Goal: Find specific page/section: Find specific page/section

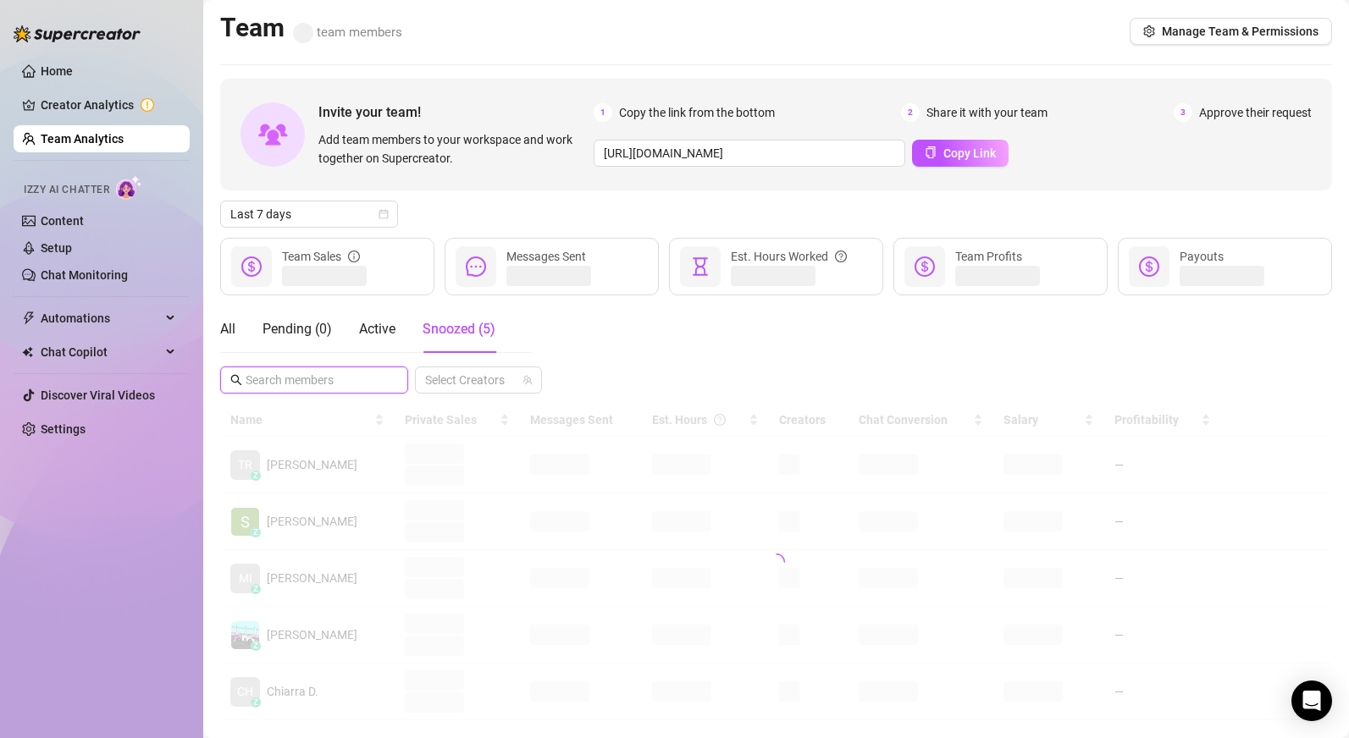
click at [316, 371] on input "text" at bounding box center [314, 380] width 139 height 19
type input "MV"
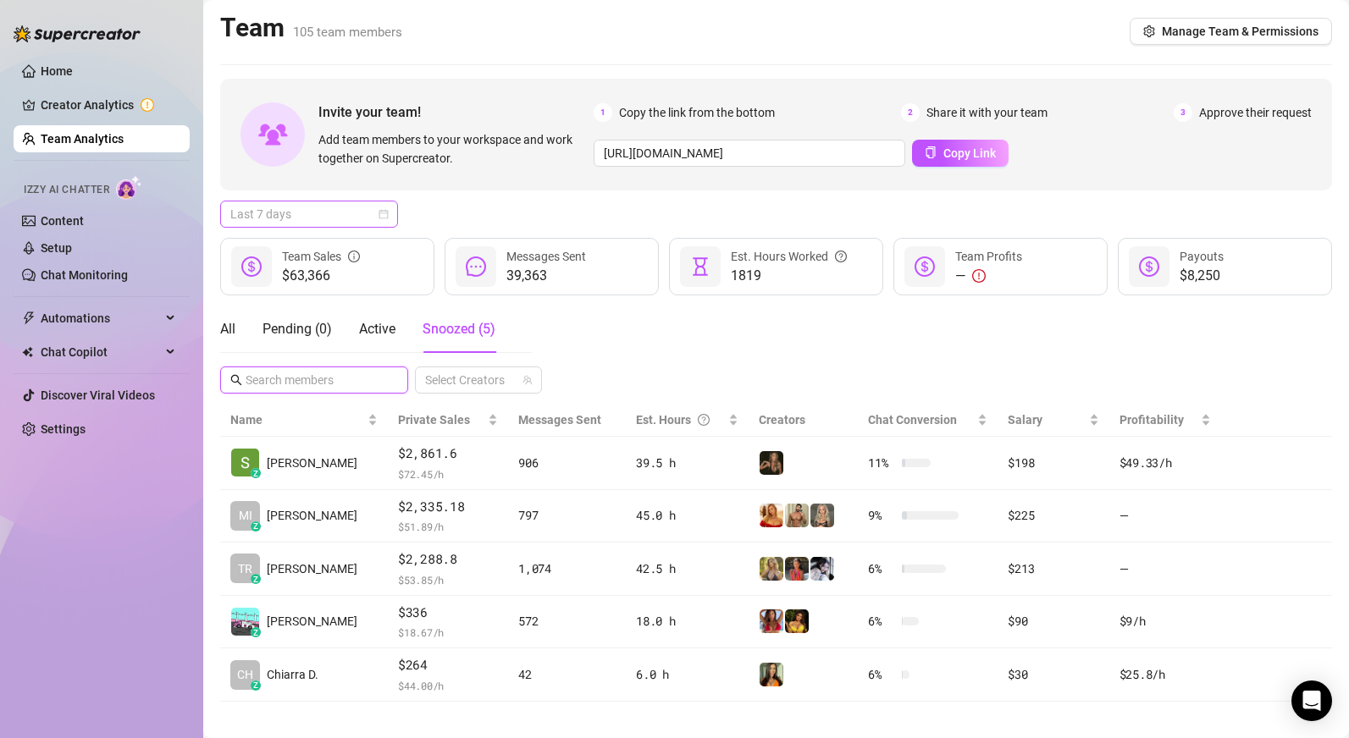
click at [311, 211] on span "Last 7 days" at bounding box center [308, 213] width 157 height 25
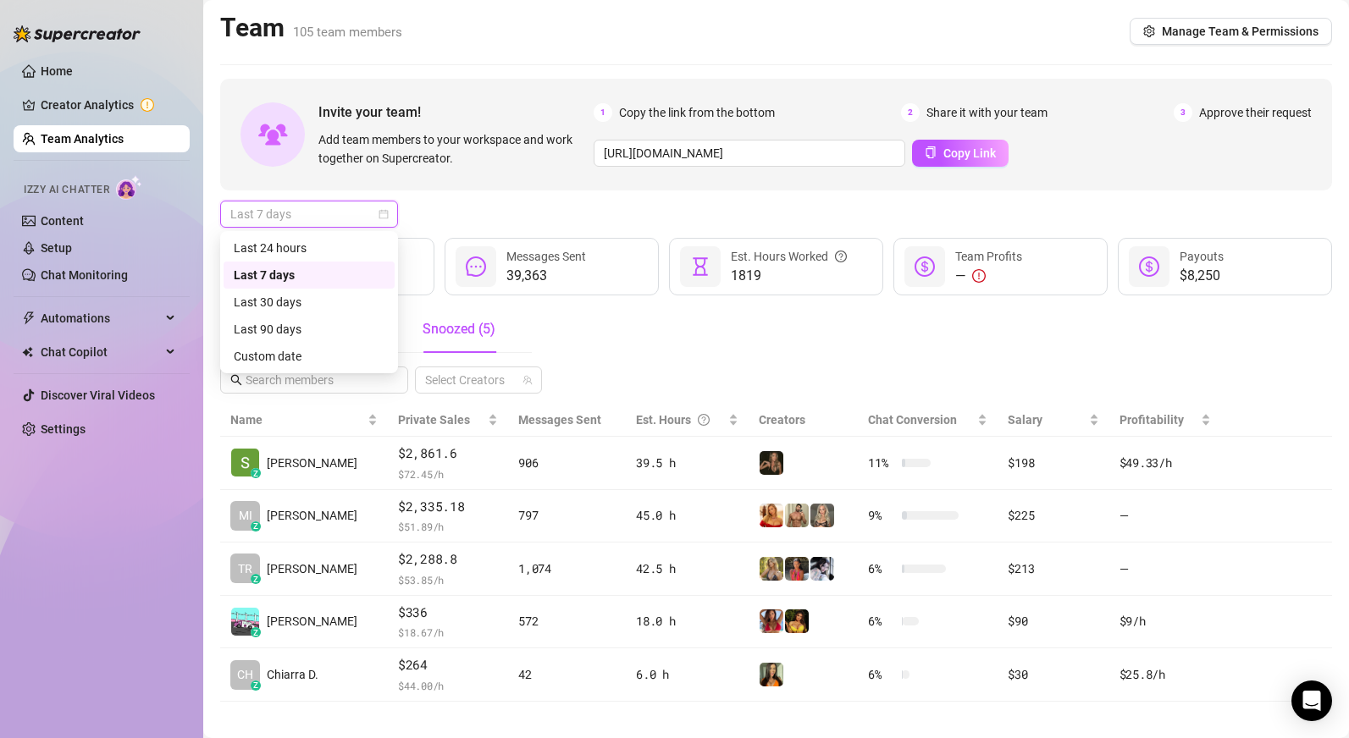
click at [463, 205] on div "Last 7 days" at bounding box center [776, 214] width 1112 height 27
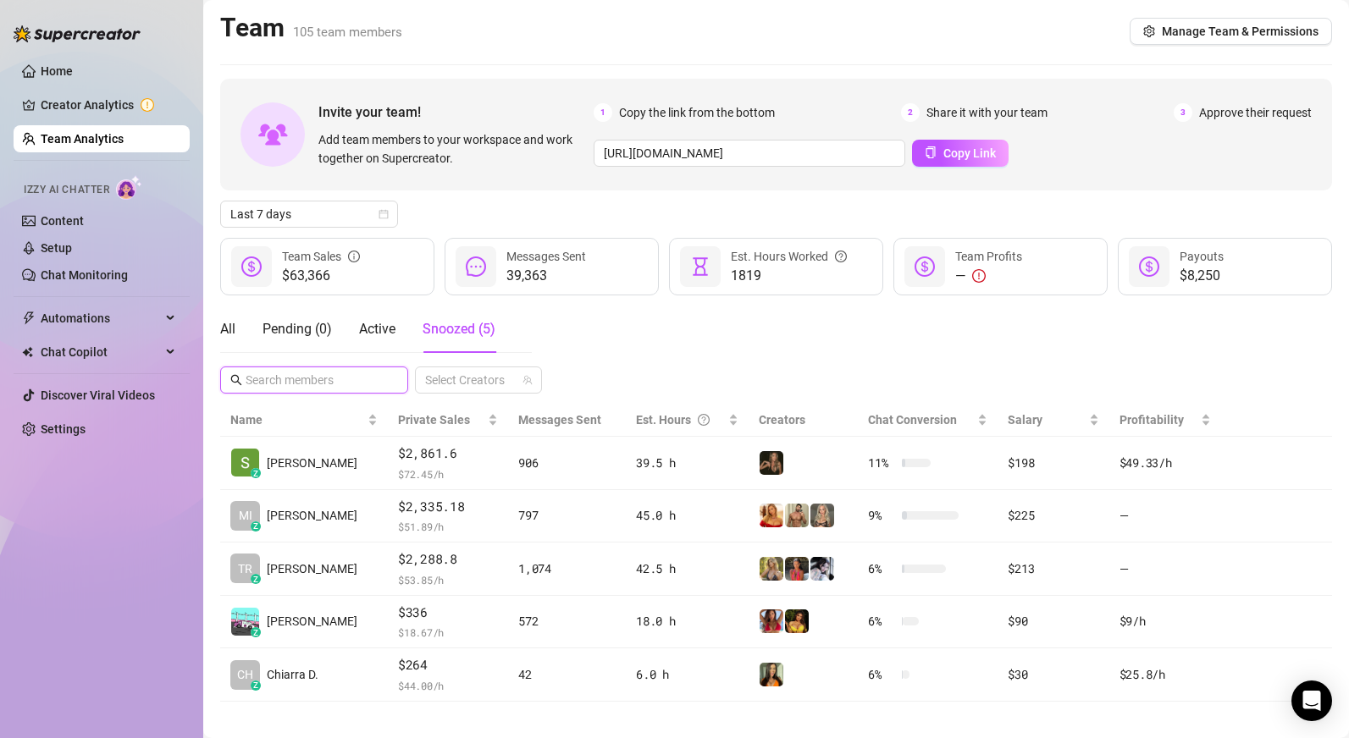
click at [284, 384] on input "text" at bounding box center [314, 380] width 139 height 19
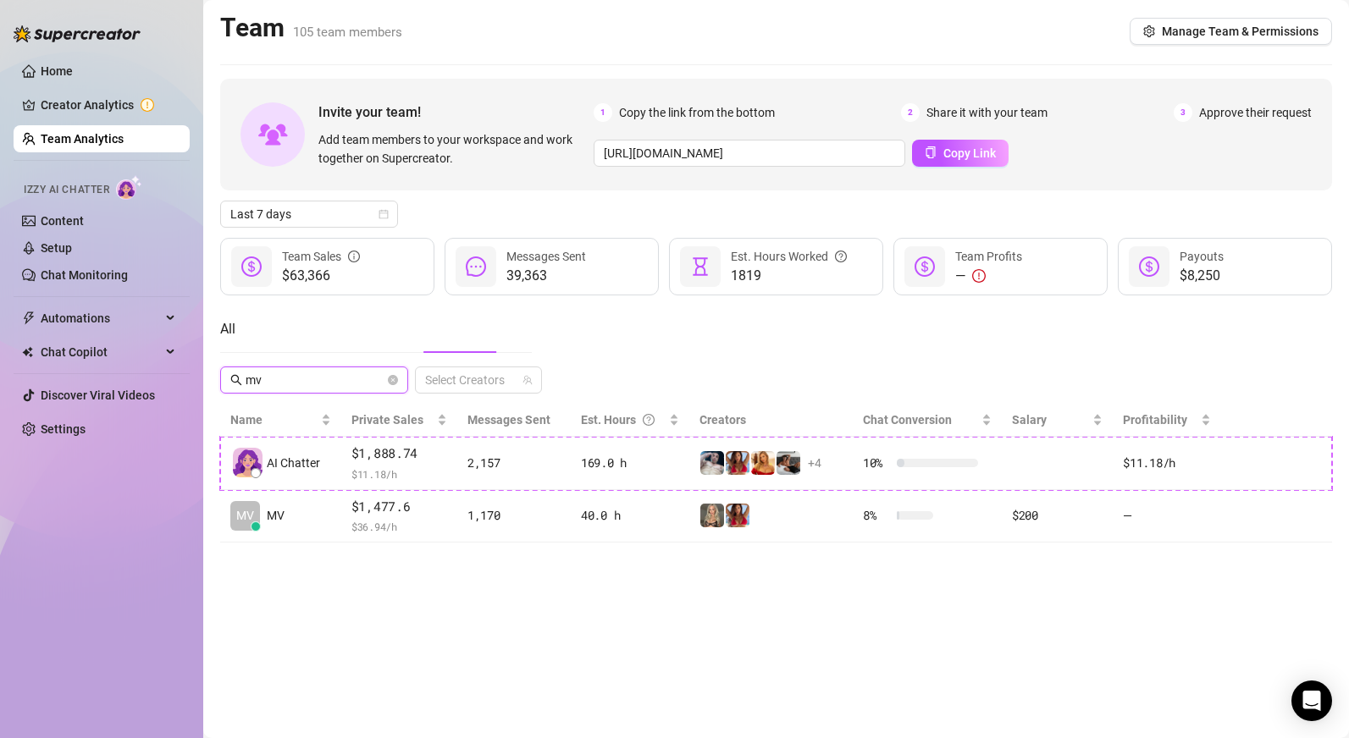
click at [316, 378] on input "mv" at bounding box center [314, 380] width 139 height 19
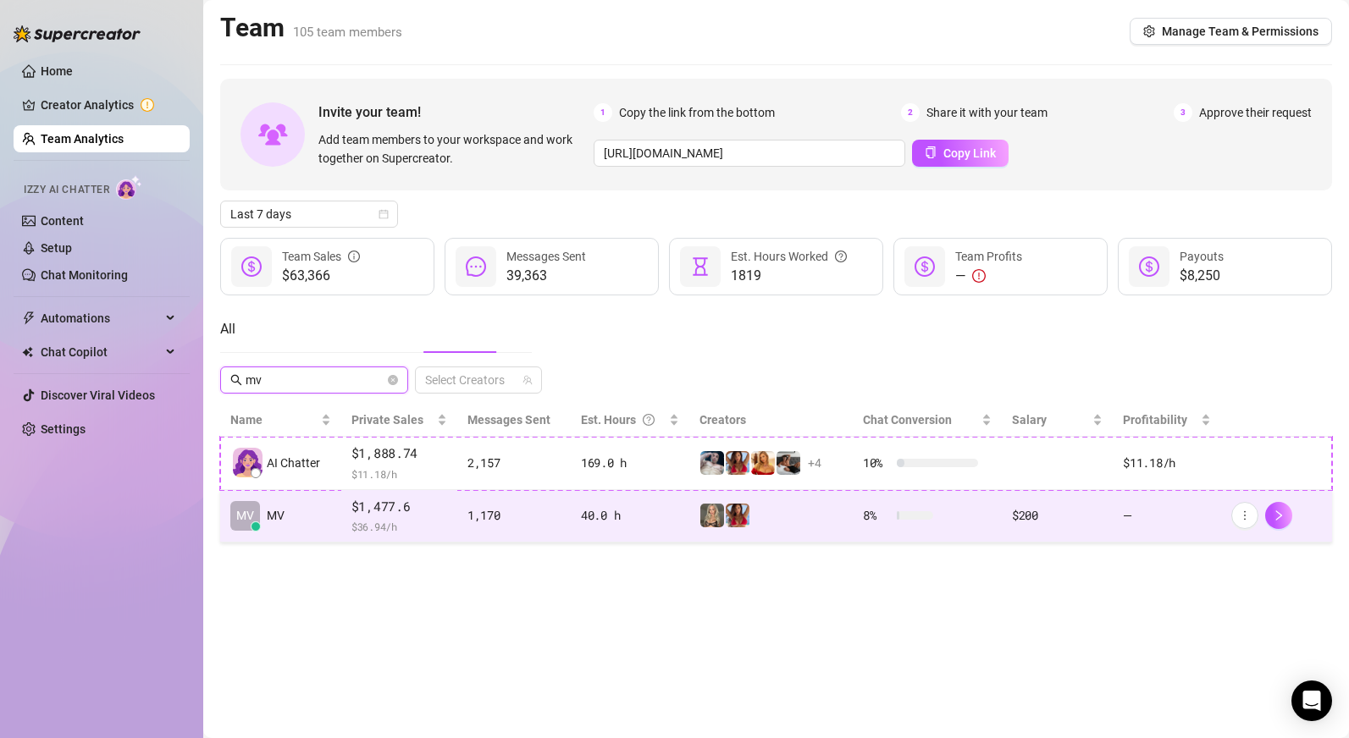
type input "mv"
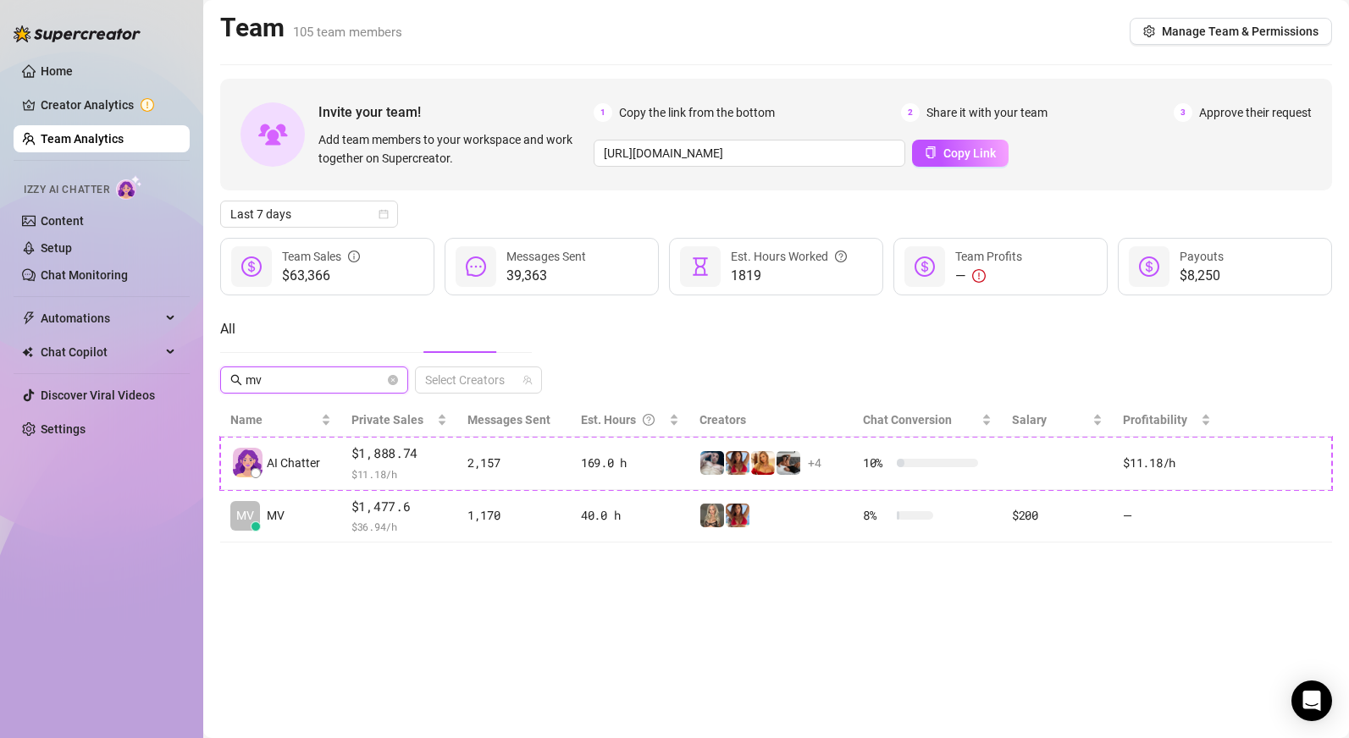
click at [269, 379] on input "mv" at bounding box center [314, 380] width 139 height 19
